Goal: Information Seeking & Learning: Check status

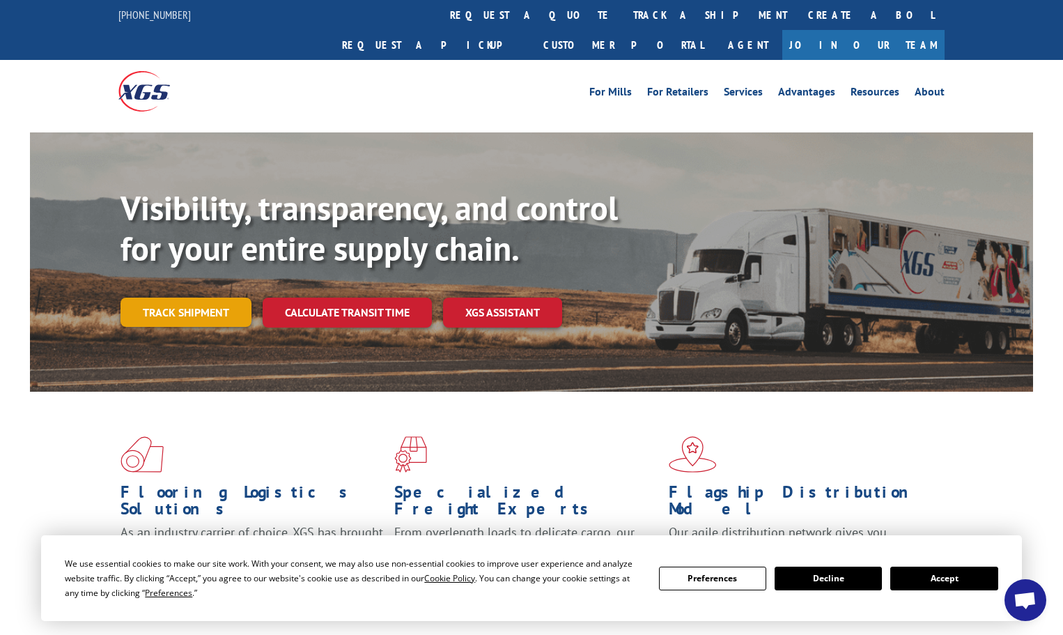
click at [171, 298] on link "Track shipment" at bounding box center [186, 312] width 131 height 29
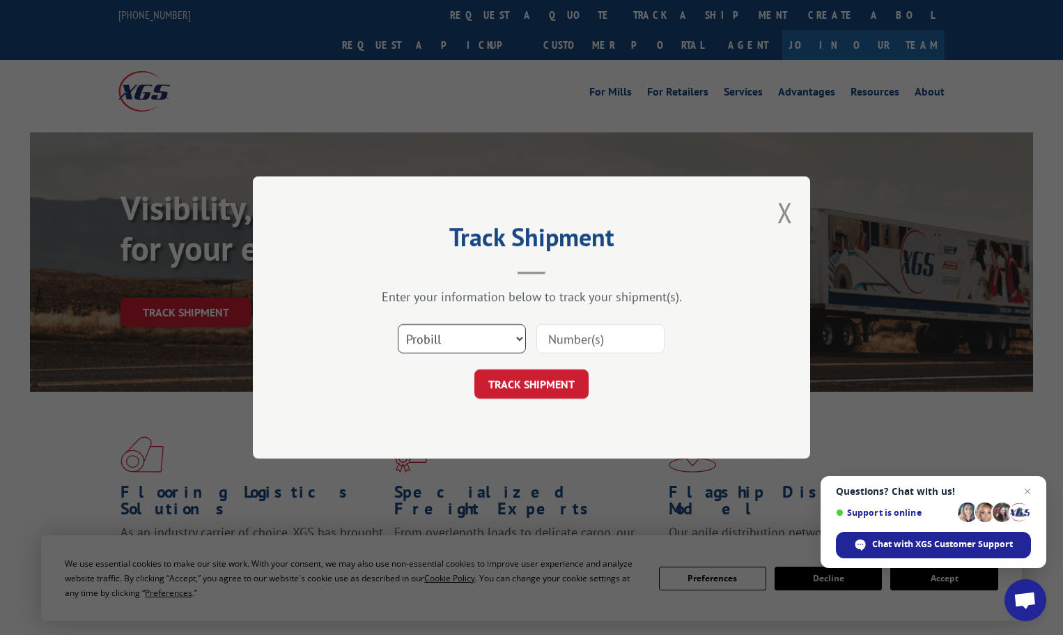
click at [450, 335] on select "Select category... Probill BOL PO" at bounding box center [462, 338] width 128 height 29
select select "bol"
click at [398, 324] on select "Select category... Probill BOL PO" at bounding box center [462, 338] width 128 height 29
click at [545, 334] on input at bounding box center [601, 338] width 128 height 29
paste input "472355"
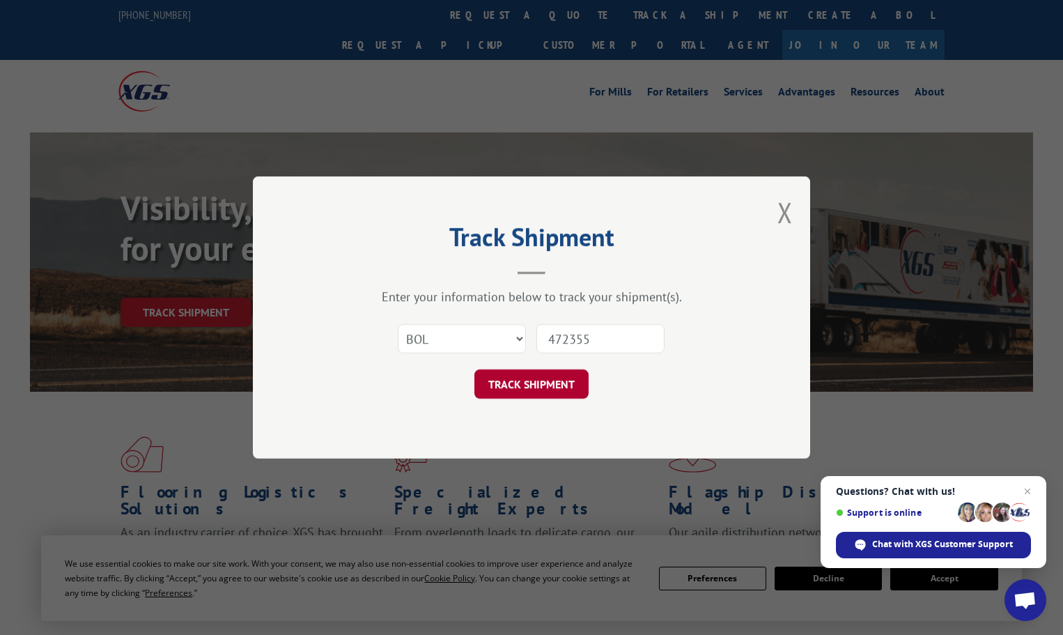
type input "472355"
click at [517, 384] on button "TRACK SHIPMENT" at bounding box center [532, 383] width 114 height 29
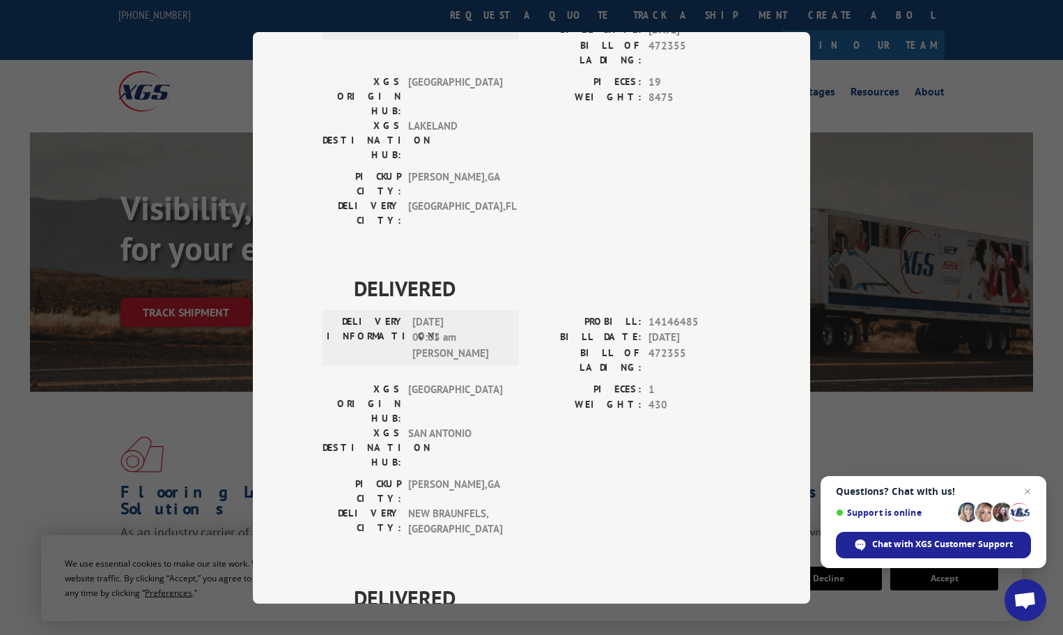
scroll to position [504, 0]
